Goal: Task Accomplishment & Management: Manage account settings

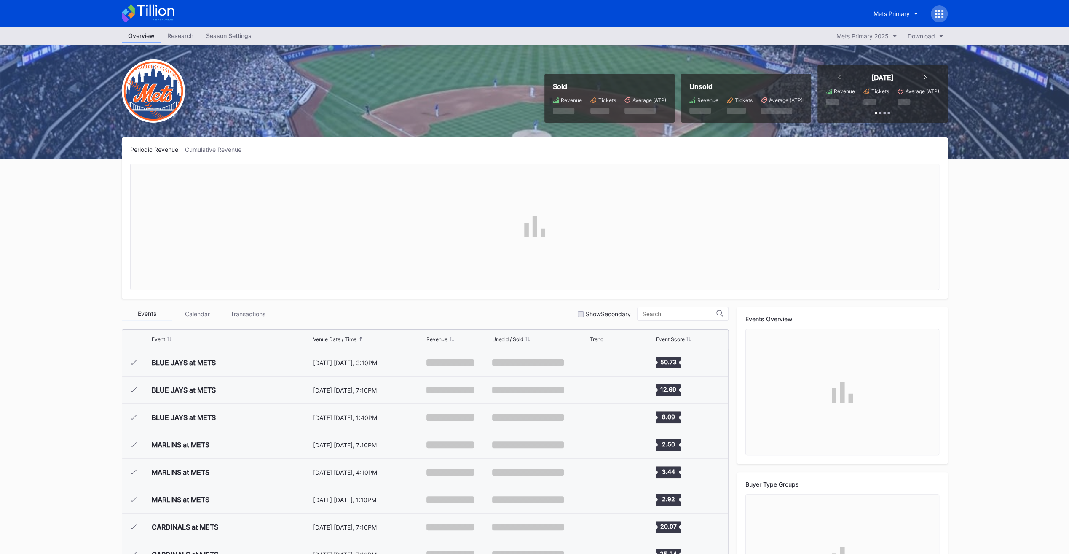
scroll to position [2027, 0]
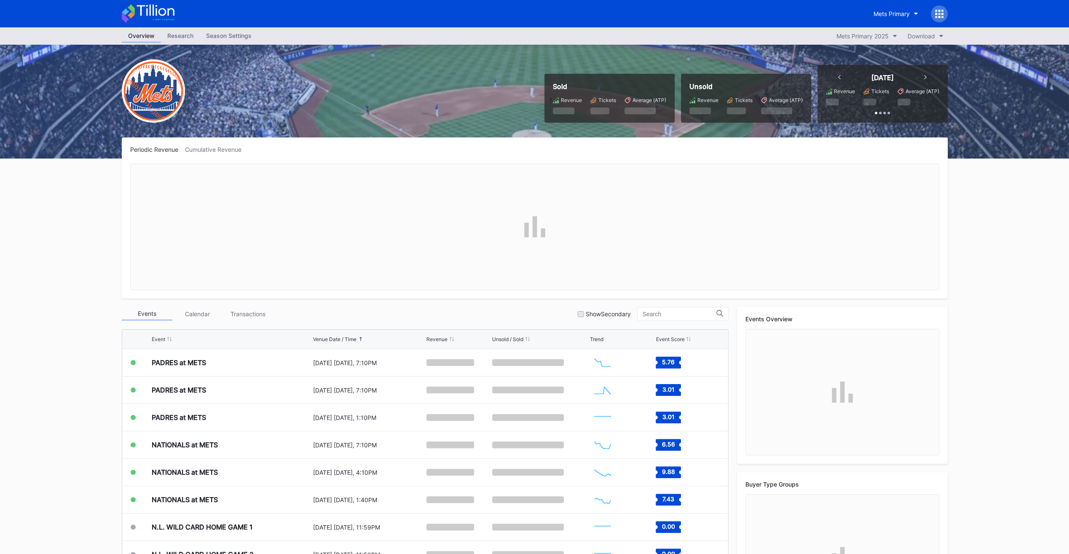
click at [240, 38] on div "Season Settings" at bounding box center [229, 35] width 58 height 12
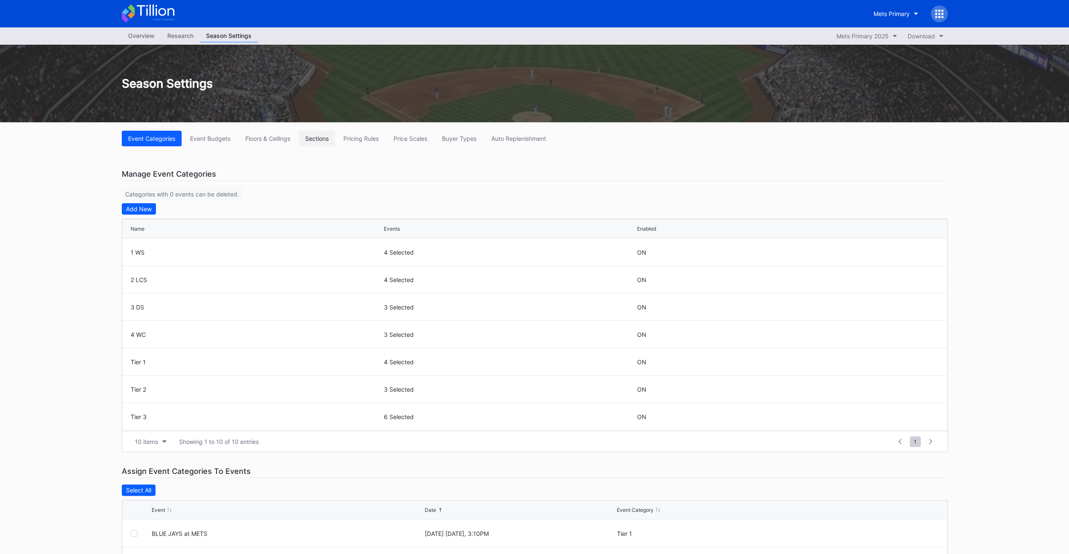
click at [319, 140] on div "Sections" at bounding box center [317, 138] width 24 height 7
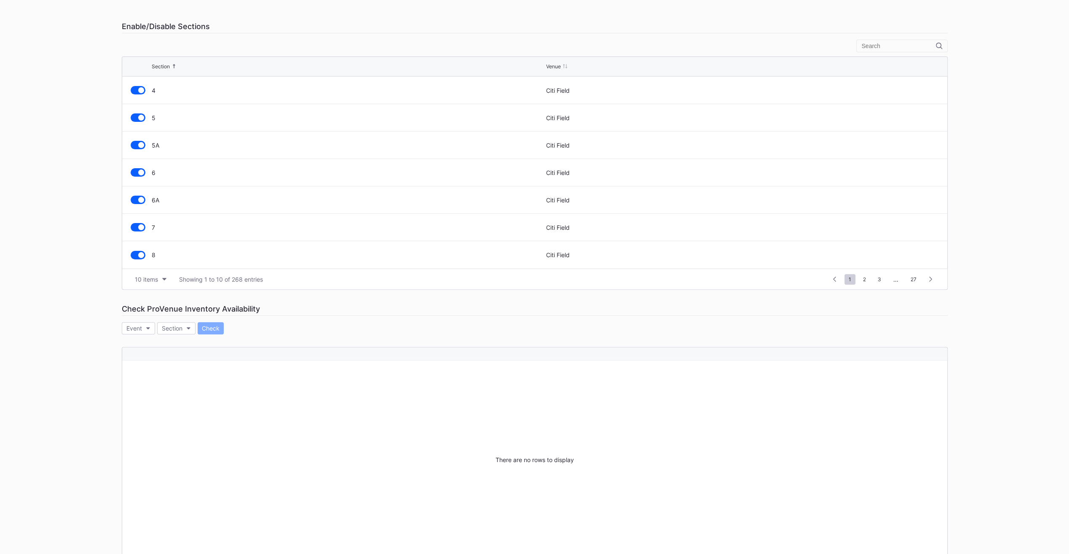
scroll to position [169, 0]
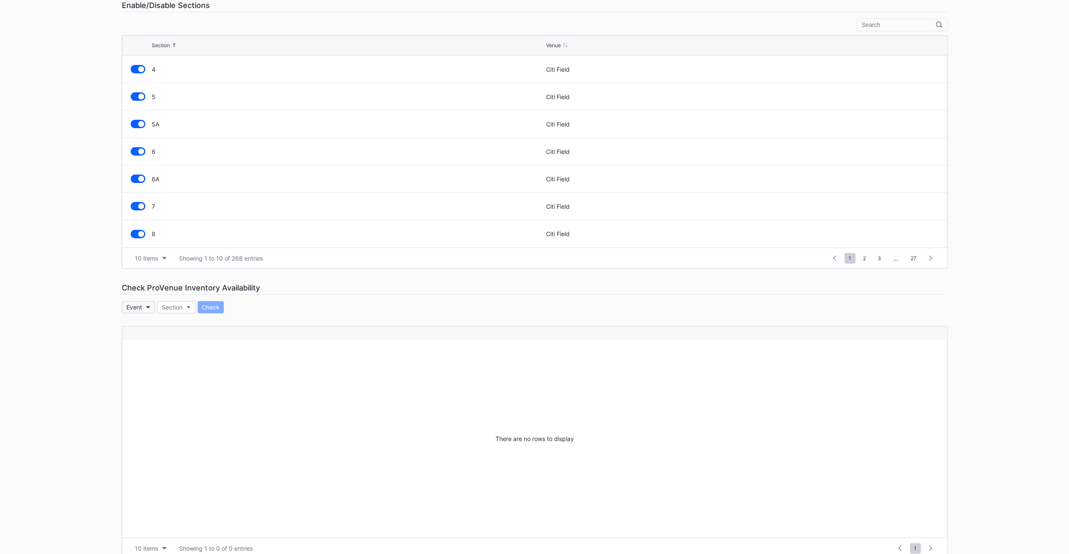
click at [140, 304] on div "Event" at bounding box center [134, 306] width 16 height 7
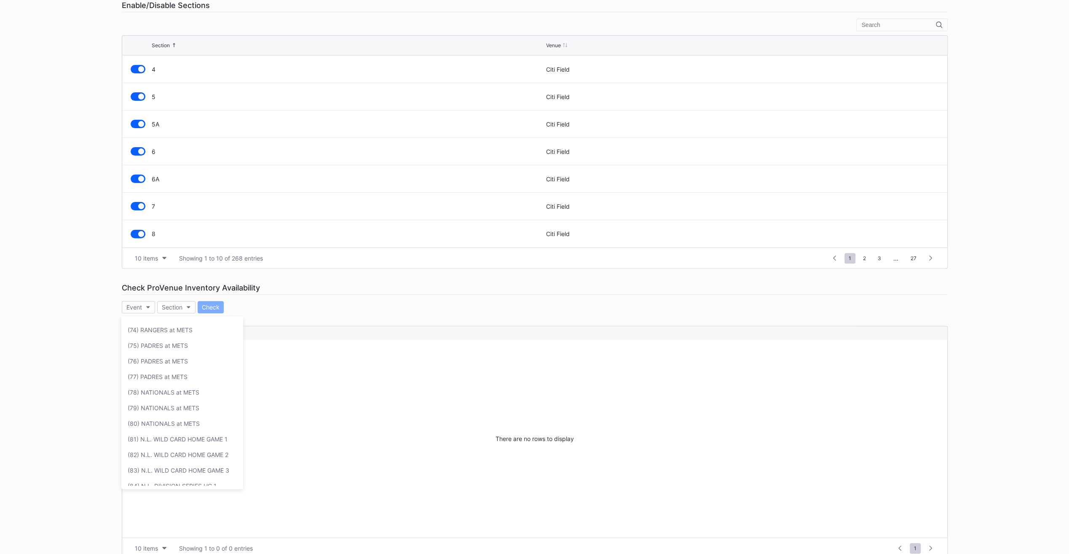
scroll to position [1138, 0]
click at [203, 479] on div "(84) N.L. DIVISION SERIES HG 1" at bounding box center [172, 482] width 89 height 7
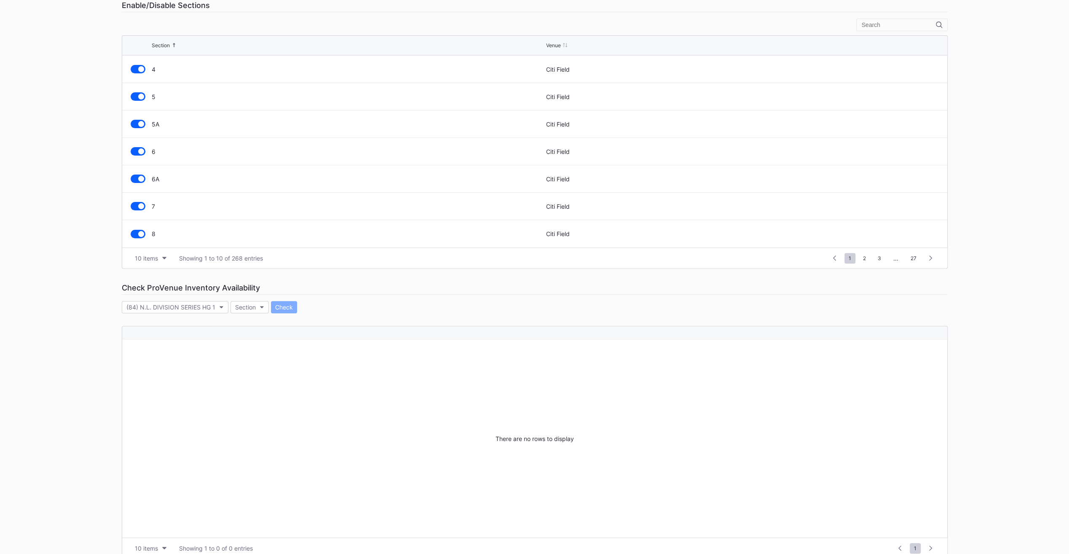
click at [407, 385] on html "Mets Primary Overview Research Season Settings Mets Primary 2025 Download Seaso…" at bounding box center [534, 108] width 1069 height 554
